Goal: Subscribe to service/newsletter

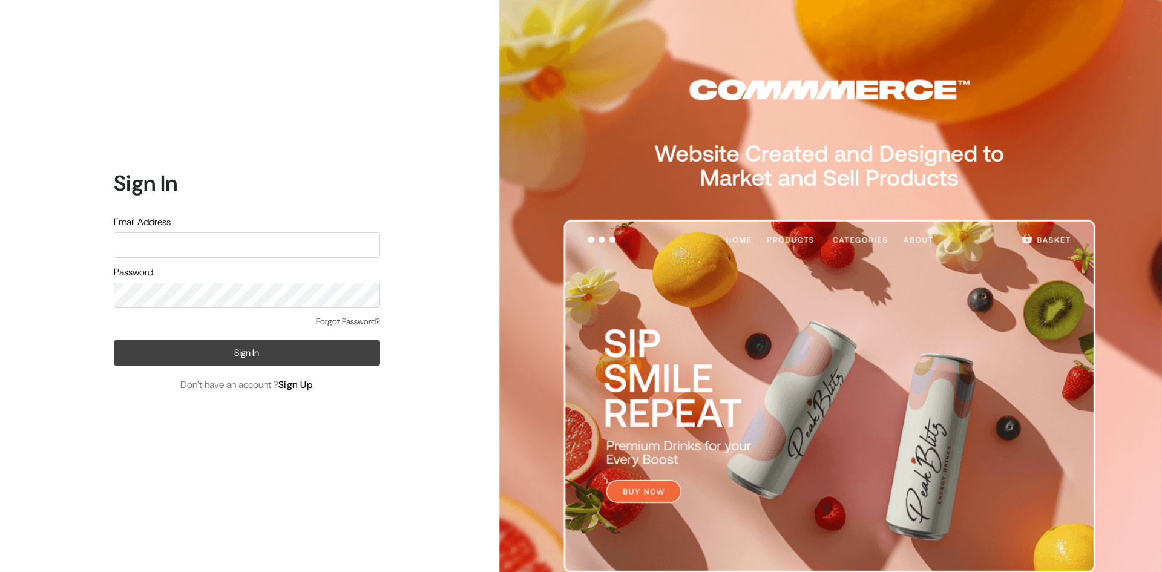
type input "[EMAIL_ADDRESS][DOMAIN_NAME]"
click at [328, 348] on button "Sign In" at bounding box center [247, 352] width 266 height 25
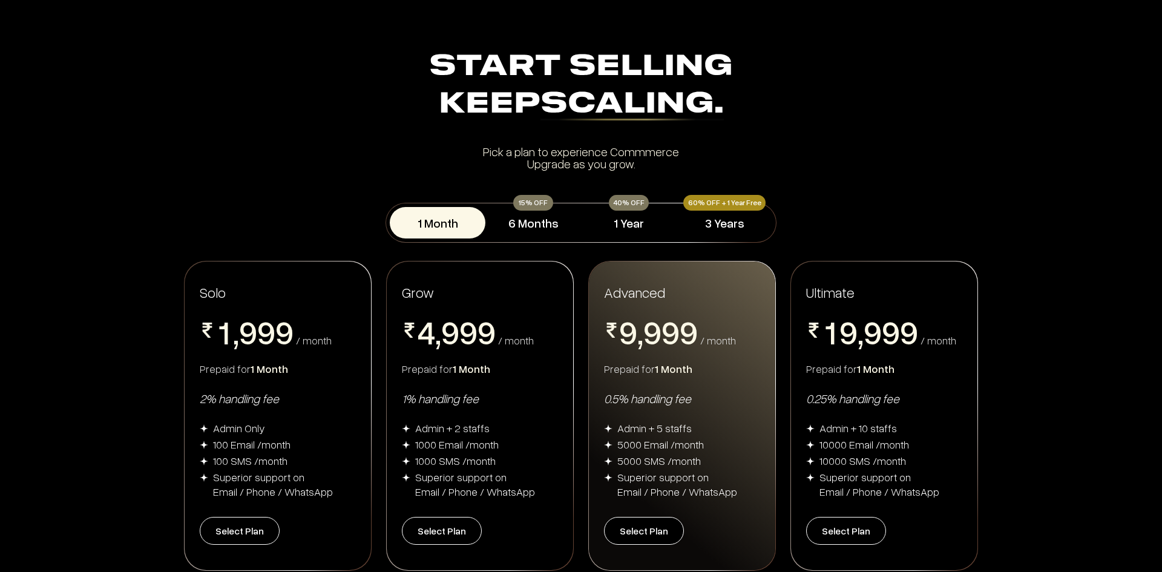
click at [449, 221] on button "1 Month" at bounding box center [438, 222] width 96 height 31
